Goal: Task Accomplishment & Management: Manage account settings

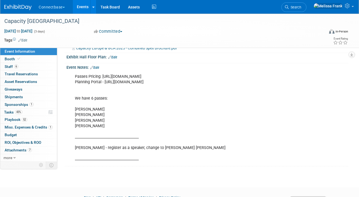
scroll to position [119, 0]
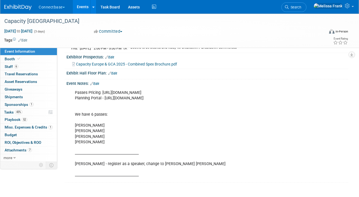
click at [82, 7] on link "Events" at bounding box center [83, 7] width 20 height 14
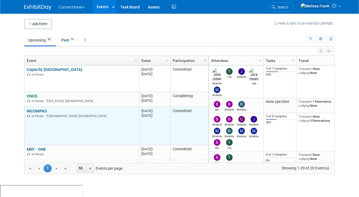
click at [33, 111] on link "INCOMPAS" at bounding box center [37, 111] width 20 height 5
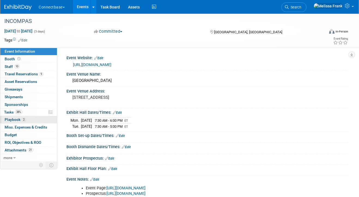
click at [39, 118] on link "2 Playbook 2" at bounding box center [28, 119] width 57 height 7
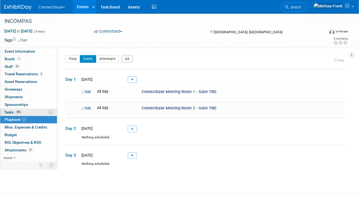
click at [26, 111] on link "38% Tasks 38%" at bounding box center [28, 112] width 57 height 7
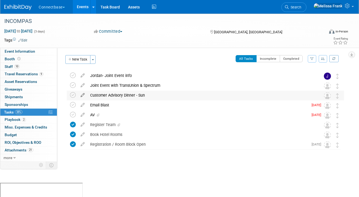
click at [83, 94] on icon at bounding box center [83, 94] width 10 height 7
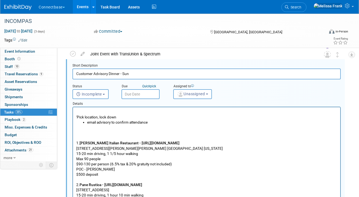
scroll to position [34, 0]
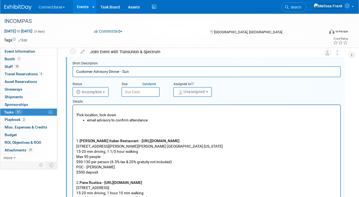
click at [98, 133] on p "1. [PERSON_NAME] Italian Restaurant - [URL][DOMAIN_NAME] [STREET_ADDRESS][PERSO…" at bounding box center [206, 177] width 261 height 109
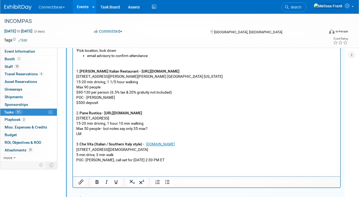
scroll to position [99, 0]
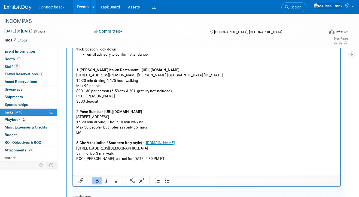
drag, startPoint x: 158, startPoint y: 111, endPoint x: 105, endPoint y: 111, distance: 52.3
click at [105, 111] on p "1. [PERSON_NAME] Italian Restaurant - [URL][DOMAIN_NAME] [STREET_ADDRESS][PERSO…" at bounding box center [206, 109] width 261 height 104
copy b "[URL][DOMAIN_NAME]"
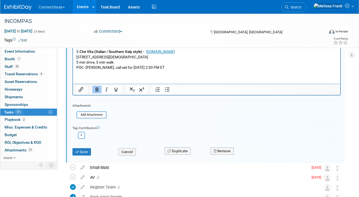
scroll to position [206, 0]
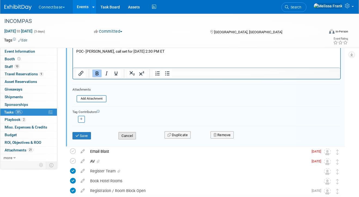
click at [127, 136] on button "Cancel" at bounding box center [127, 136] width 17 height 8
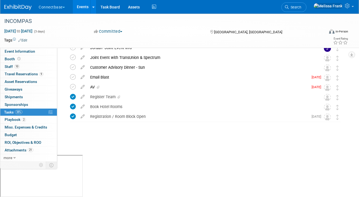
scroll to position [0, 0]
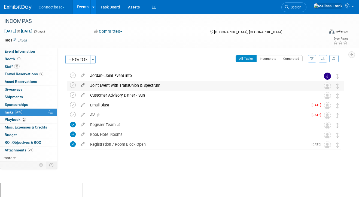
click at [83, 84] on icon at bounding box center [83, 84] width 10 height 7
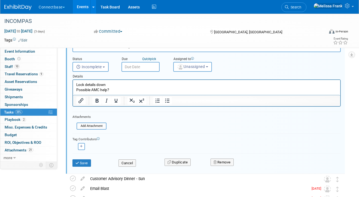
scroll to position [26, 0]
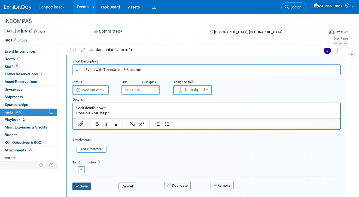
click at [90, 187] on button "Save" at bounding box center [82, 186] width 19 height 8
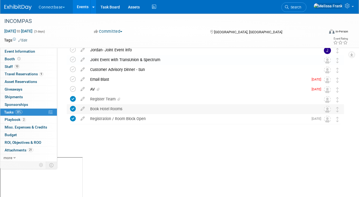
scroll to position [0, 0]
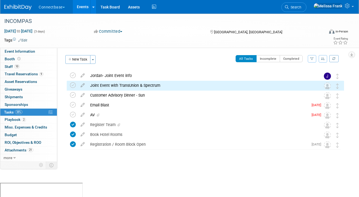
click at [83, 88] on td at bounding box center [83, 86] width 10 height 10
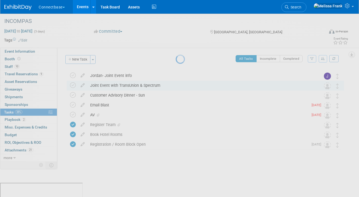
click at [176, 86] on div at bounding box center [180, 98] width 8 height 197
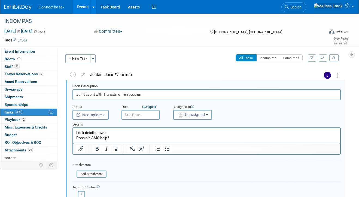
scroll to position [46, 0]
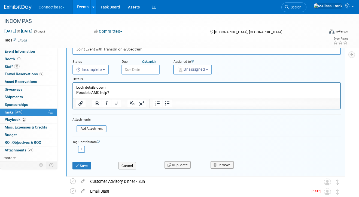
click at [116, 94] on p "Lock details down Possible AMC help?" at bounding box center [206, 90] width 261 height 10
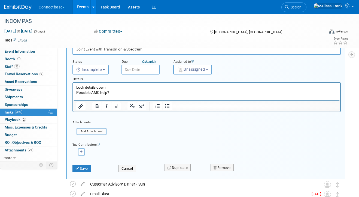
scroll to position [0, 0]
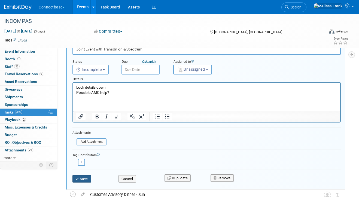
click at [79, 181] on button "Save" at bounding box center [82, 179] width 19 height 8
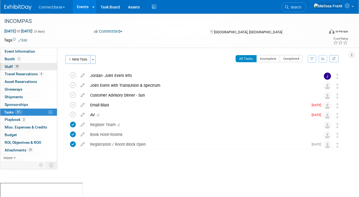
click at [24, 68] on link "10 Staff 10" at bounding box center [28, 66] width 57 height 7
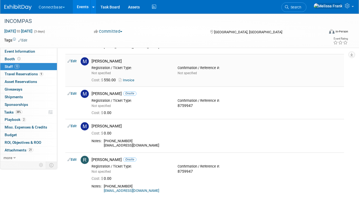
scroll to position [248, 0]
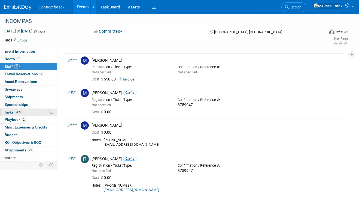
click at [19, 111] on span "38%" at bounding box center [18, 112] width 7 height 4
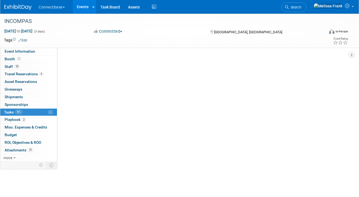
scroll to position [0, 0]
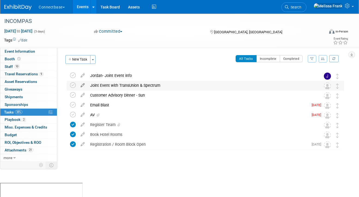
click at [82, 83] on icon at bounding box center [83, 84] width 10 height 7
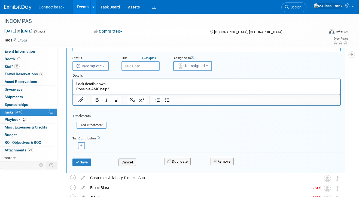
scroll to position [87, 0]
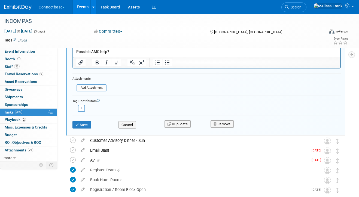
click at [133, 121] on div "Cancel" at bounding box center [138, 123] width 46 height 11
click at [130, 123] on button "Cancel" at bounding box center [127, 125] width 17 height 8
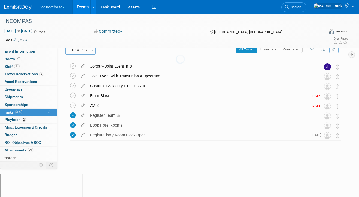
scroll to position [0, 0]
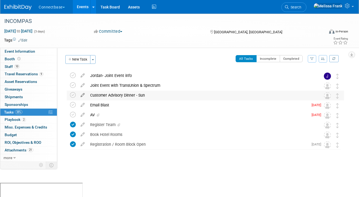
click at [82, 96] on icon at bounding box center [83, 94] width 10 height 7
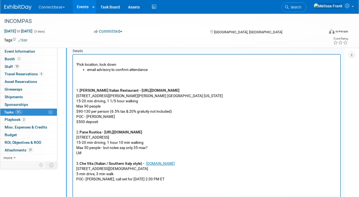
scroll to position [94, 0]
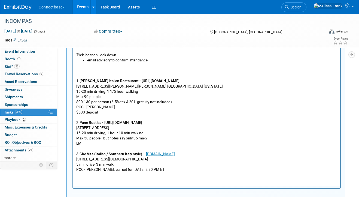
click at [88, 144] on p "1. [PERSON_NAME] Italian Restaurant - [URL][DOMAIN_NAME] [STREET_ADDRESS][PERSO…" at bounding box center [206, 117] width 261 height 109
click at [142, 137] on p "1. [PERSON_NAME] Italian Restaurant - [URL][DOMAIN_NAME] [STREET_ADDRESS][PERSO…" at bounding box center [206, 117] width 261 height 109
click at [91, 144] on p "1. [PERSON_NAME] Italian Restaurant - [URL][DOMAIN_NAME] [STREET_ADDRESS][PERSO…" at bounding box center [206, 117] width 261 height 109
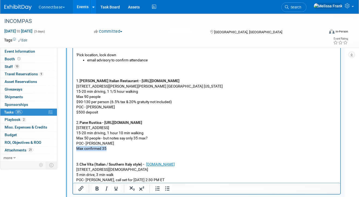
drag, startPoint x: 113, startPoint y: 149, endPoint x: 74, endPoint y: 149, distance: 38.2
click at [74, 149] on html "'Pick location, lock down email advisory to confirm attendance 1. [PERSON_NAME]…" at bounding box center [206, 113] width 267 height 137
click at [144, 128] on p "1. [PERSON_NAME] Italian Restaurant - [URL][DOMAIN_NAME] [STREET_ADDRESS][PERSO…" at bounding box center [206, 104] width 261 height 83
drag, startPoint x: 159, startPoint y: 122, endPoint x: 105, endPoint y: 121, distance: 54.3
click at [105, 121] on p "1. [PERSON_NAME] Italian Restaurant - [URL][DOMAIN_NAME] [STREET_ADDRESS][PERSO…" at bounding box center [206, 104] width 261 height 83
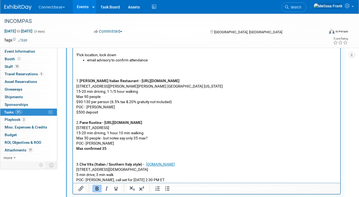
copy b "[URL][DOMAIN_NAME]"
click at [115, 148] on p "Max confirmed 35" at bounding box center [206, 148] width 261 height 5
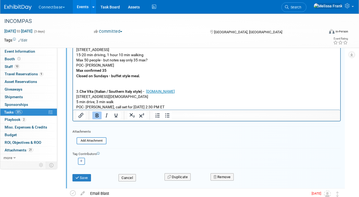
scroll to position [169, 0]
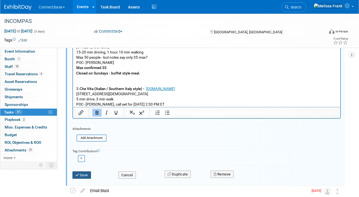
click at [85, 172] on button "Save" at bounding box center [82, 175] width 19 height 8
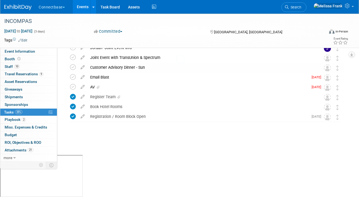
scroll to position [0, 0]
